Goal: Information Seeking & Learning: Learn about a topic

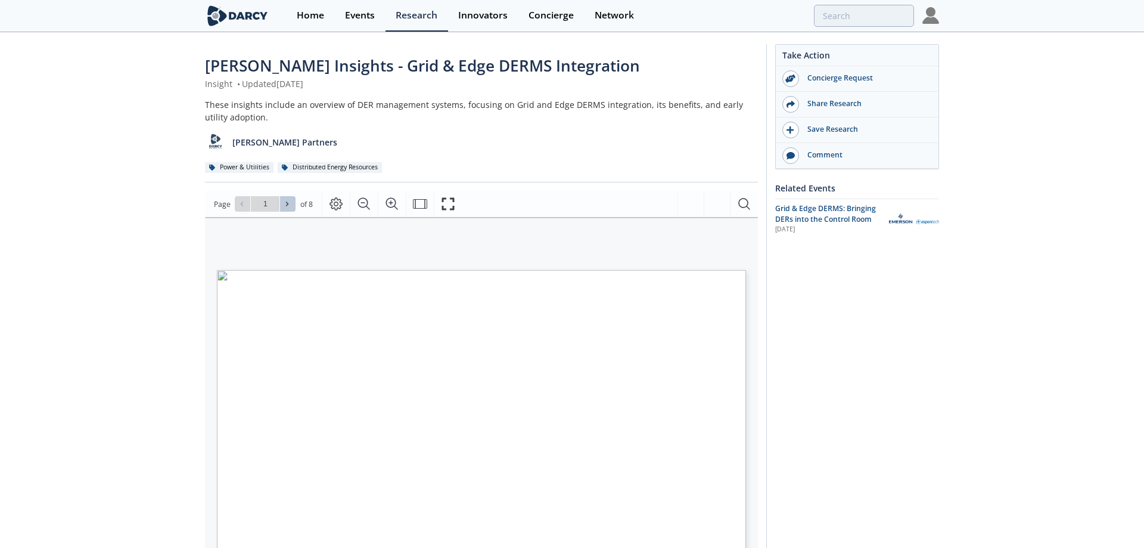
click at [290, 204] on icon at bounding box center [287, 203] width 7 height 7
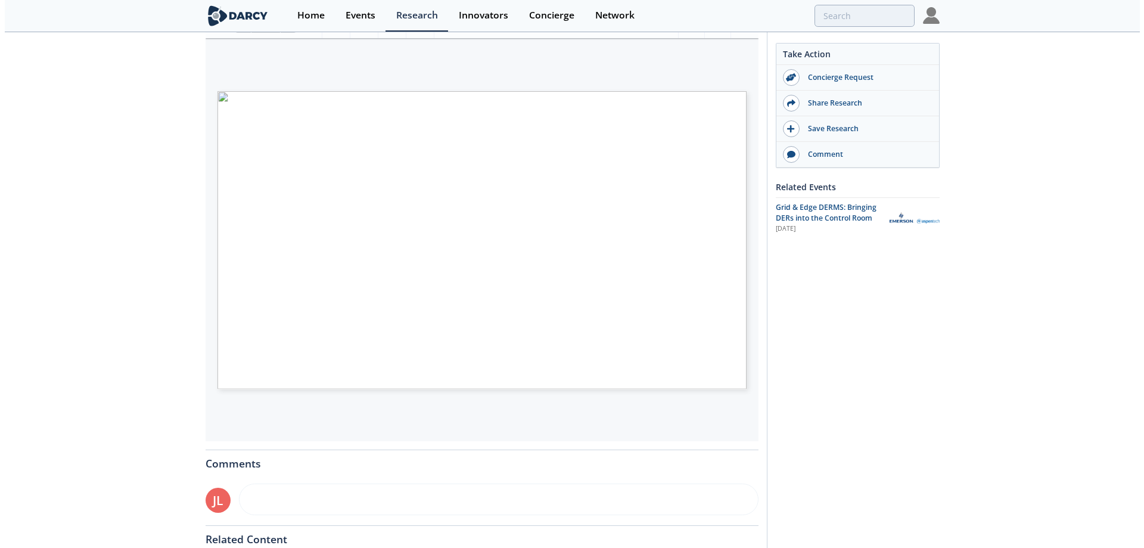
scroll to position [119, 0]
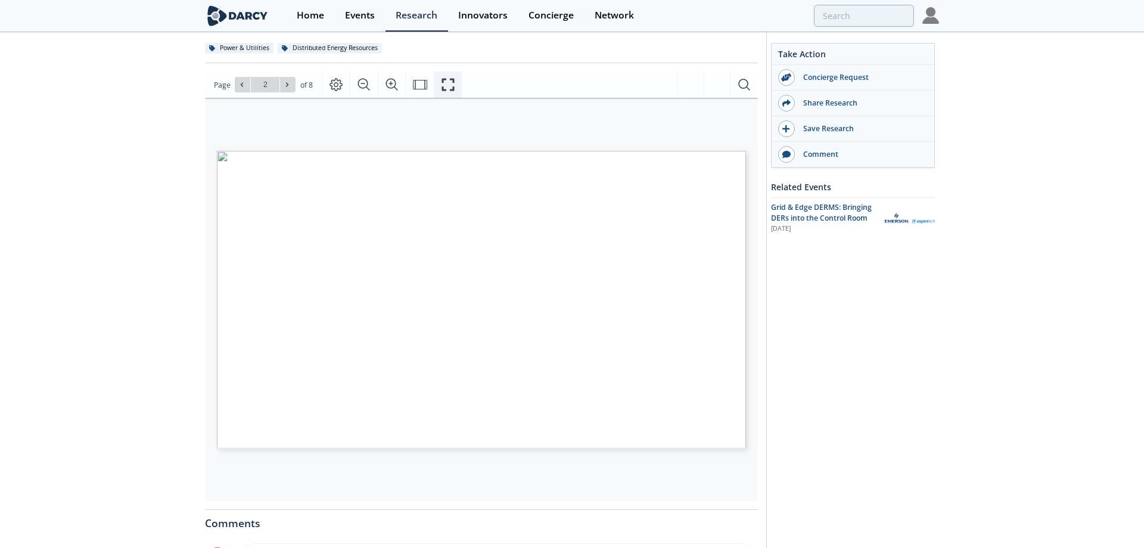
click at [455, 86] on button "Fullscreen" at bounding box center [448, 84] width 28 height 26
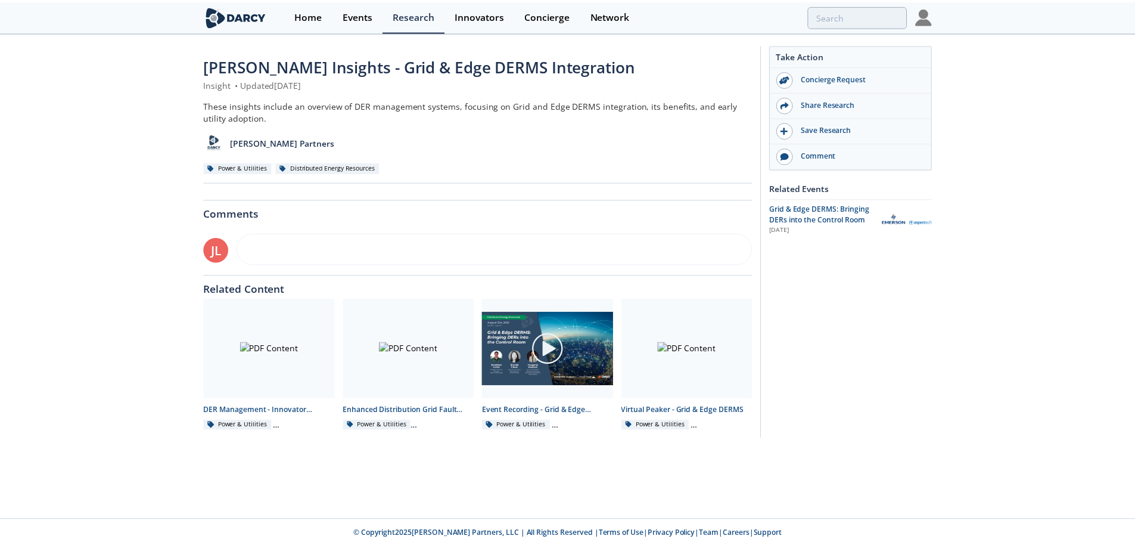
scroll to position [0, 0]
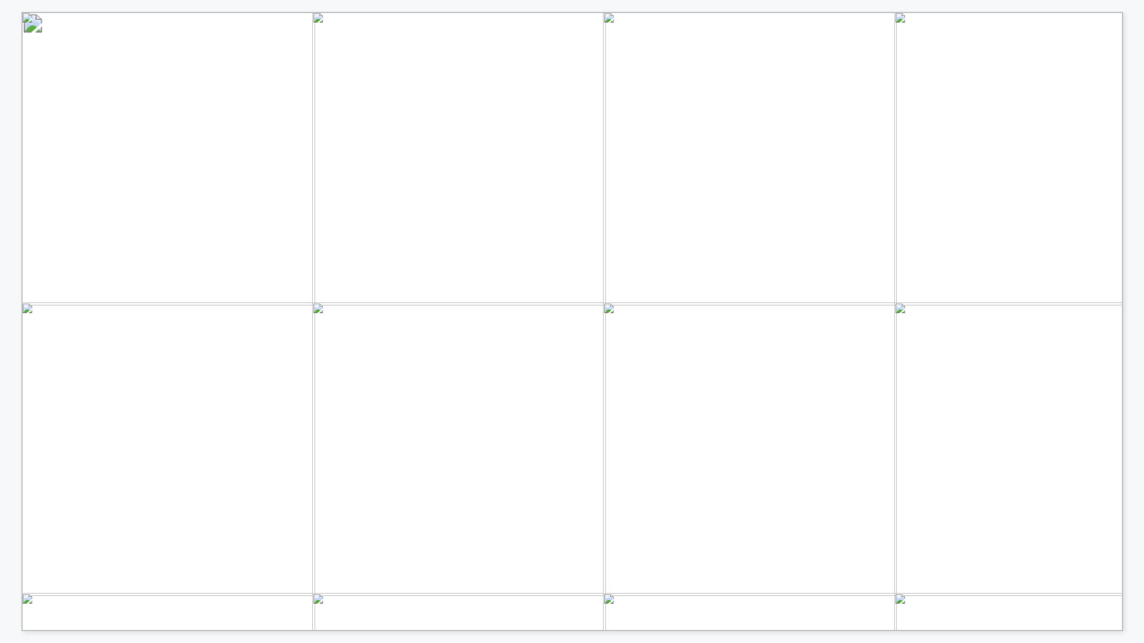
drag, startPoint x: 726, startPoint y: 481, endPoint x: 977, endPoint y: 481, distance: 251.4
click at [977, 481] on span "Inject energy or modify load to manage net loading on desired" at bounding box center [863, 479] width 288 height 9
drag, startPoint x: 779, startPoint y: 526, endPoint x: 916, endPoint y: 525, distance: 137.6
click at [916, 525] on span "C84.1) and further optimize system performance (e.g., VVO, CVR)" at bounding box center [866, 526] width 296 height 10
drag, startPoint x: 846, startPoint y: 290, endPoint x: 1041, endPoint y: 323, distance: 197.5
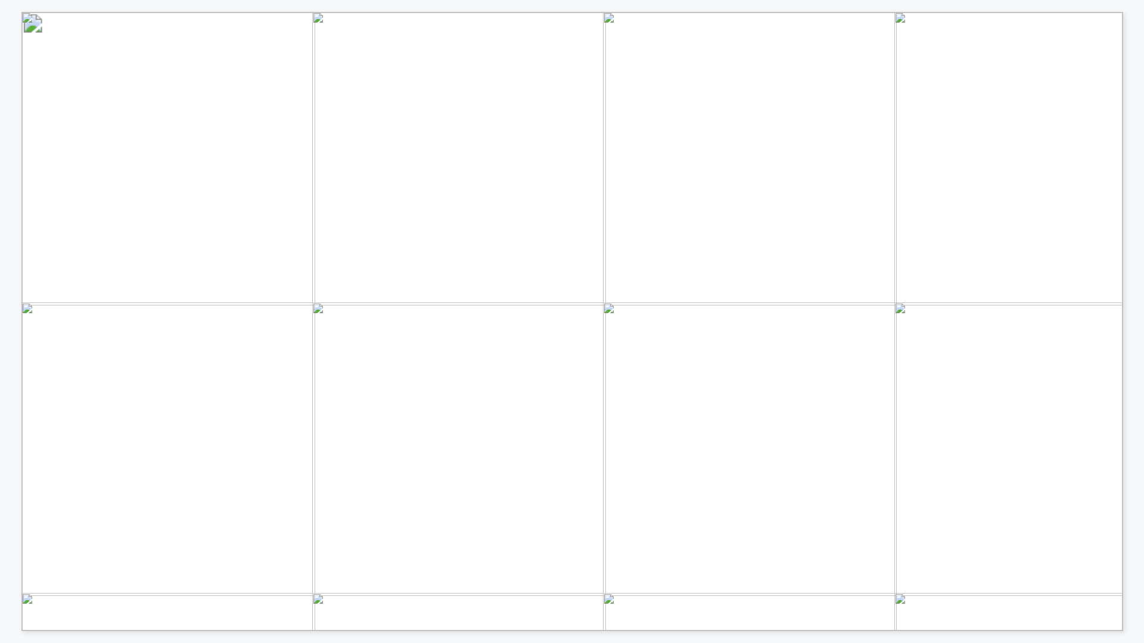
click at [1041, 28] on span "Abbreviations: Dx – distribution system Tx – transmission system • In general, …" at bounding box center [1082, 20] width 2122 height 16
drag, startPoint x: 816, startPoint y: 349, endPoint x: 1046, endPoint y: 394, distance: 234.5
click at [1082, 12] on span "Challenges with scaling early use cases: What are the top issues? Data quality,…" at bounding box center [1082, 12] width 0 height 0
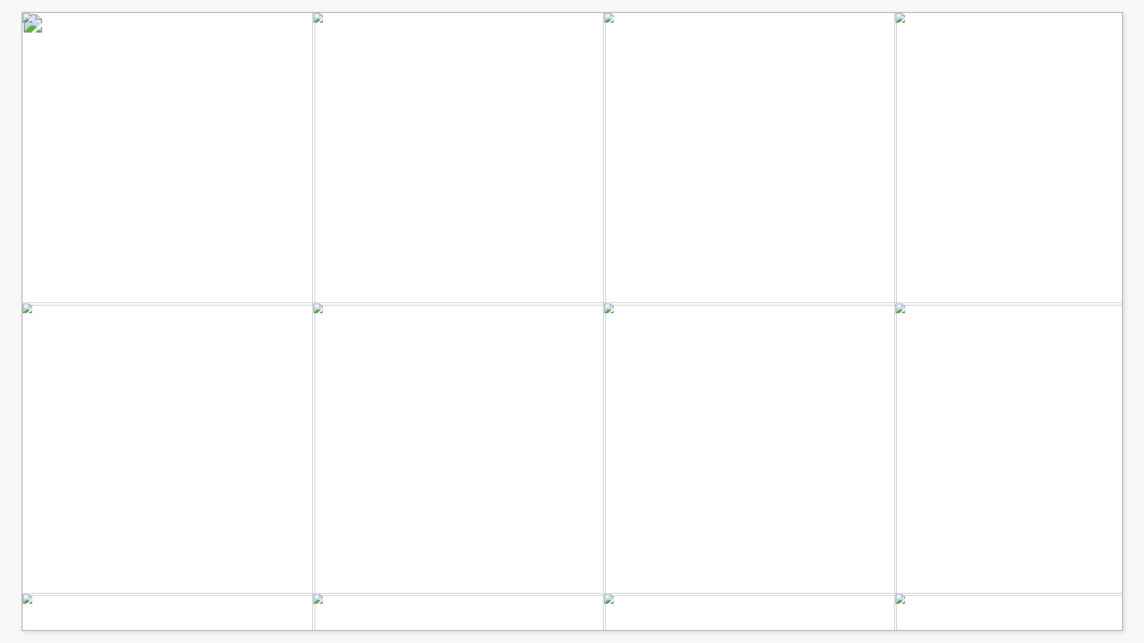
click at [1011, 382] on span "quality, system integration complexity" at bounding box center [944, 384] width 261 height 14
